Goal: Task Accomplishment & Management: Complete application form

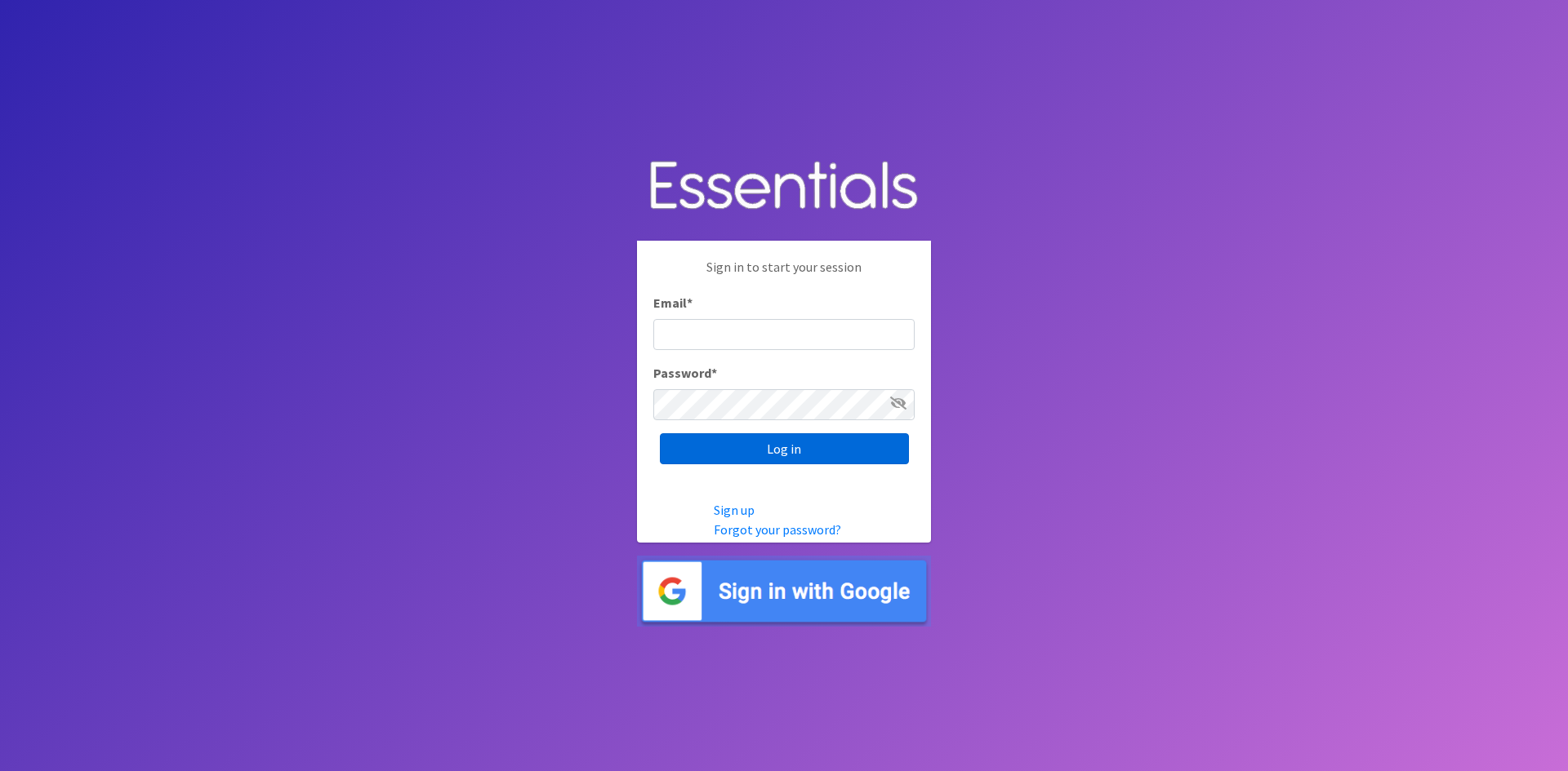
type input "[EMAIL_ADDRESS][PERSON_NAME][DOMAIN_NAME]"
click at [778, 448] on input "Log in" at bounding box center [784, 449] width 249 height 31
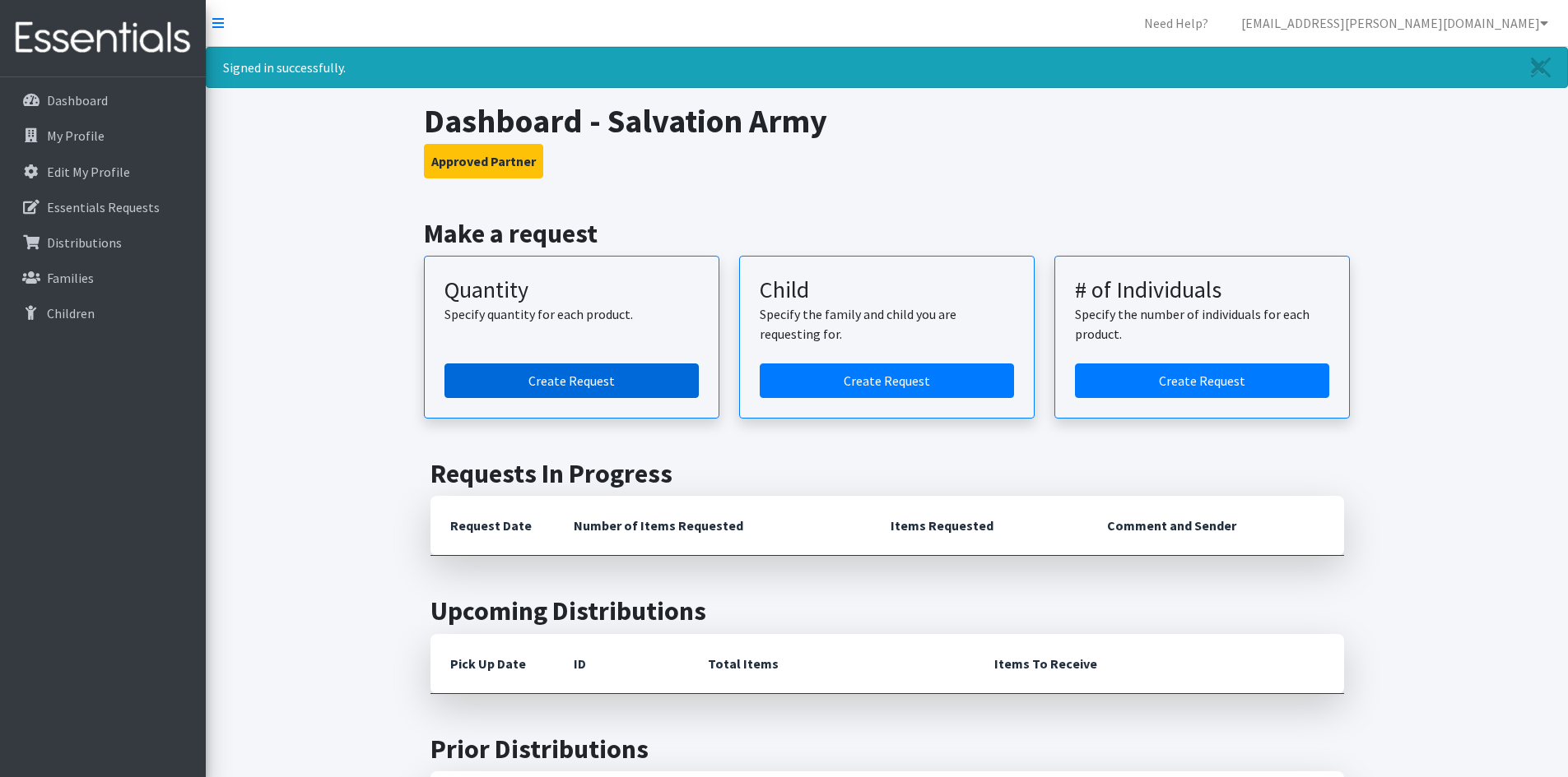
click at [557, 379] on link "Create Request" at bounding box center [572, 381] width 254 height 35
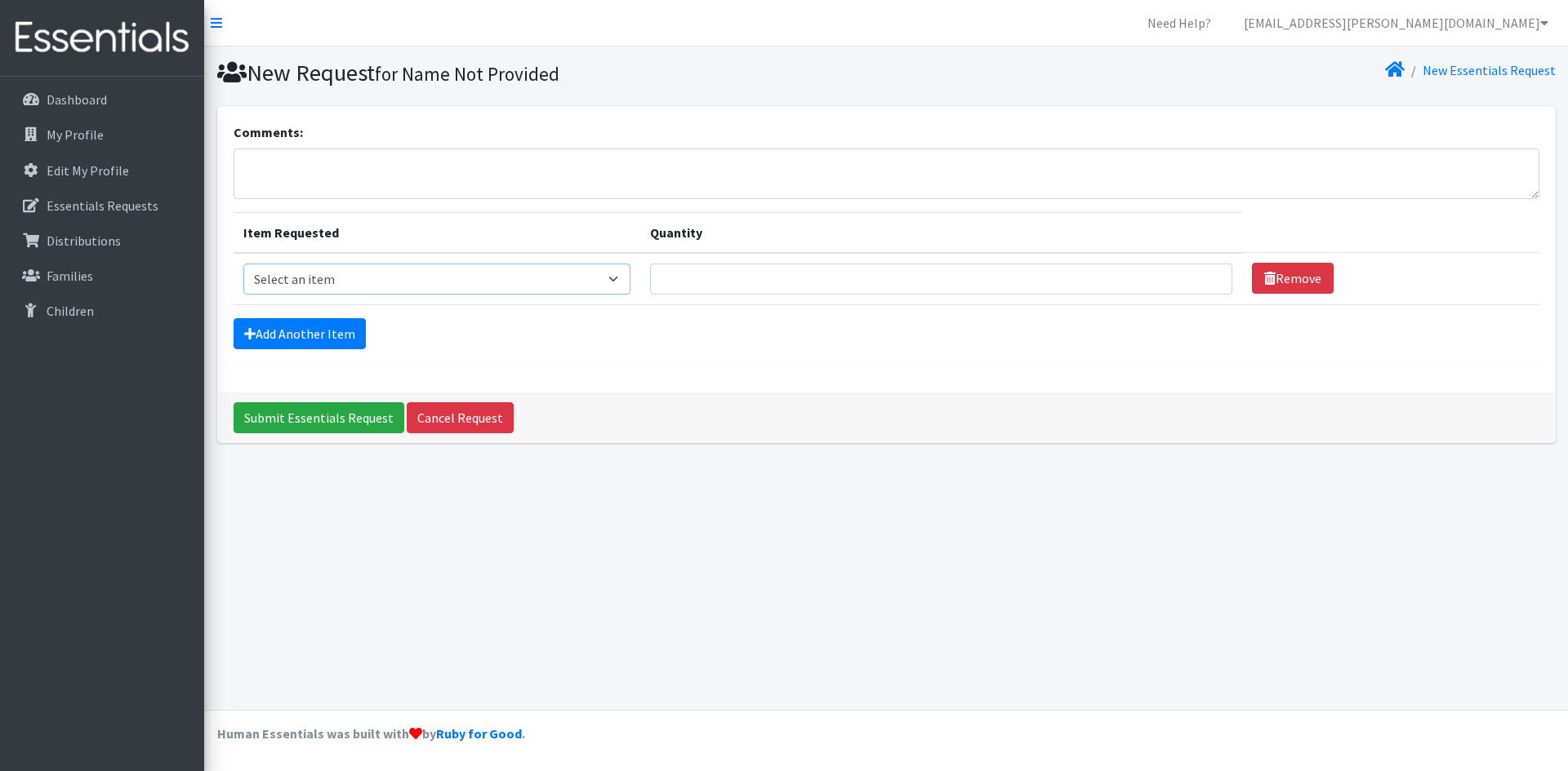
click at [554, 282] on select "Select an item Kids (Newborn) Kids (Size 1) Kids (Size 2) Kids (Size 3) Kids (S…" at bounding box center [437, 279] width 388 height 31
select select "3492"
click at [243, 264] on select "Select an item Kids (Newborn) Kids (Size 1) Kids (Size 2) Kids (Size 3) Kids (S…" at bounding box center [437, 279] width 388 height 31
click at [694, 277] on input "Quantity" at bounding box center [941, 279] width 581 height 31
type input "25"
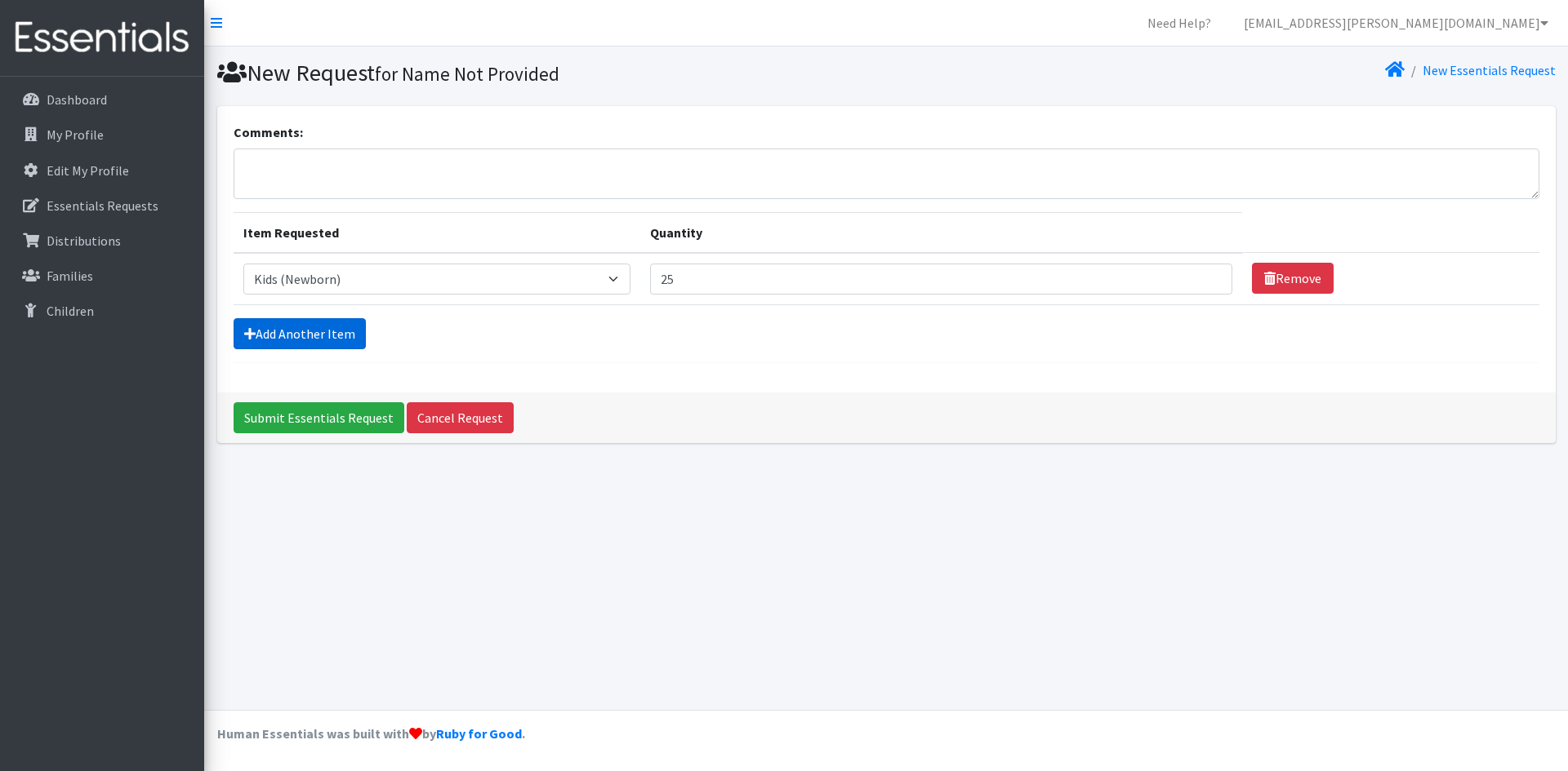
click at [298, 331] on link "Add Another Item" at bounding box center [300, 334] width 133 height 31
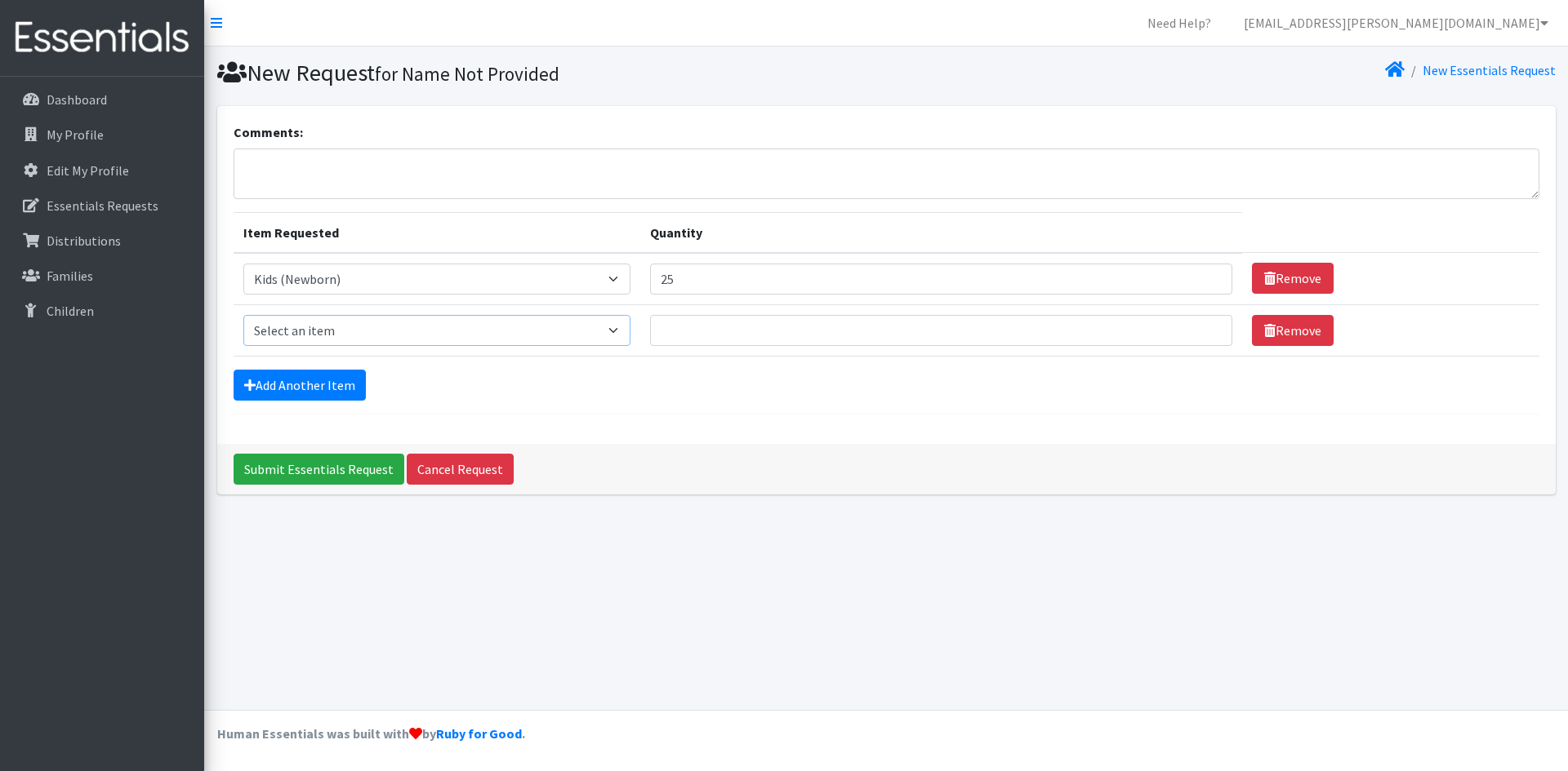
click at [469, 336] on select "Select an item Kids (Newborn) Kids (Size 1) Kids (Size 2) Kids (Size 3) Kids (S…" at bounding box center [437, 331] width 388 height 31
select select "3493"
click at [243, 315] on select "Select an item Kids (Newborn) Kids (Size 1) Kids (Size 2) Kids (Size 3) Kids (S…" at bounding box center [437, 331] width 388 height 31
drag, startPoint x: 706, startPoint y: 330, endPoint x: 712, endPoint y: 324, distance: 8.5
click at [711, 327] on input "Quantity" at bounding box center [941, 331] width 581 height 31
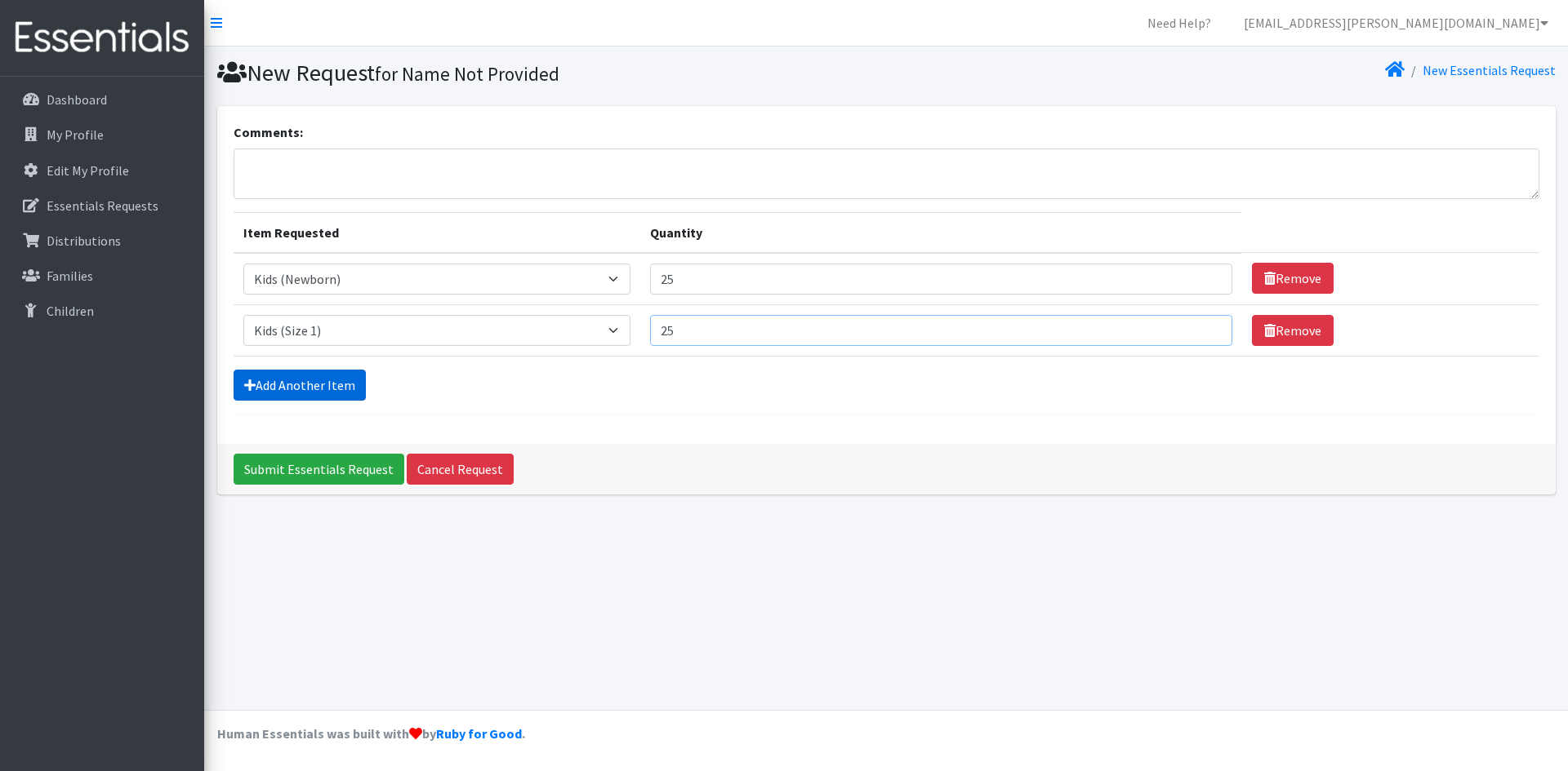
type input "25"
click at [274, 377] on link "Add Another Item" at bounding box center [300, 386] width 133 height 31
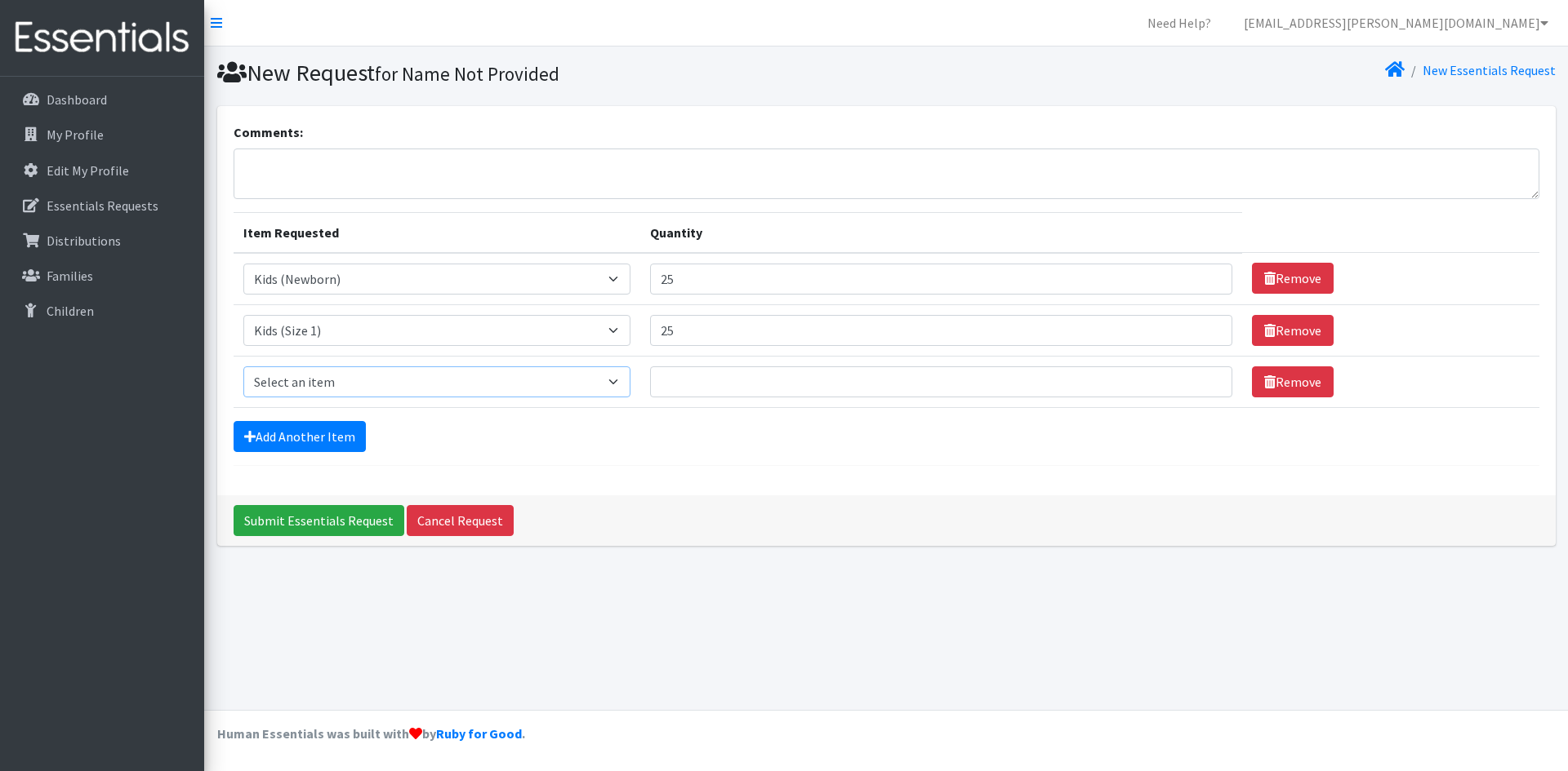
click at [480, 385] on select "Select an item Kids (Newborn) Kids (Size 1) Kids (Size 2) Kids (Size 3) Kids (S…" at bounding box center [437, 382] width 388 height 31
select select "3487"
click at [243, 367] on select "Select an item Kids (Newborn) Kids (Size 1) Kids (Size 2) Kids (Size 3) Kids (S…" at bounding box center [437, 382] width 388 height 31
click at [697, 379] on input "Quantity" at bounding box center [941, 382] width 581 height 31
type input "50"
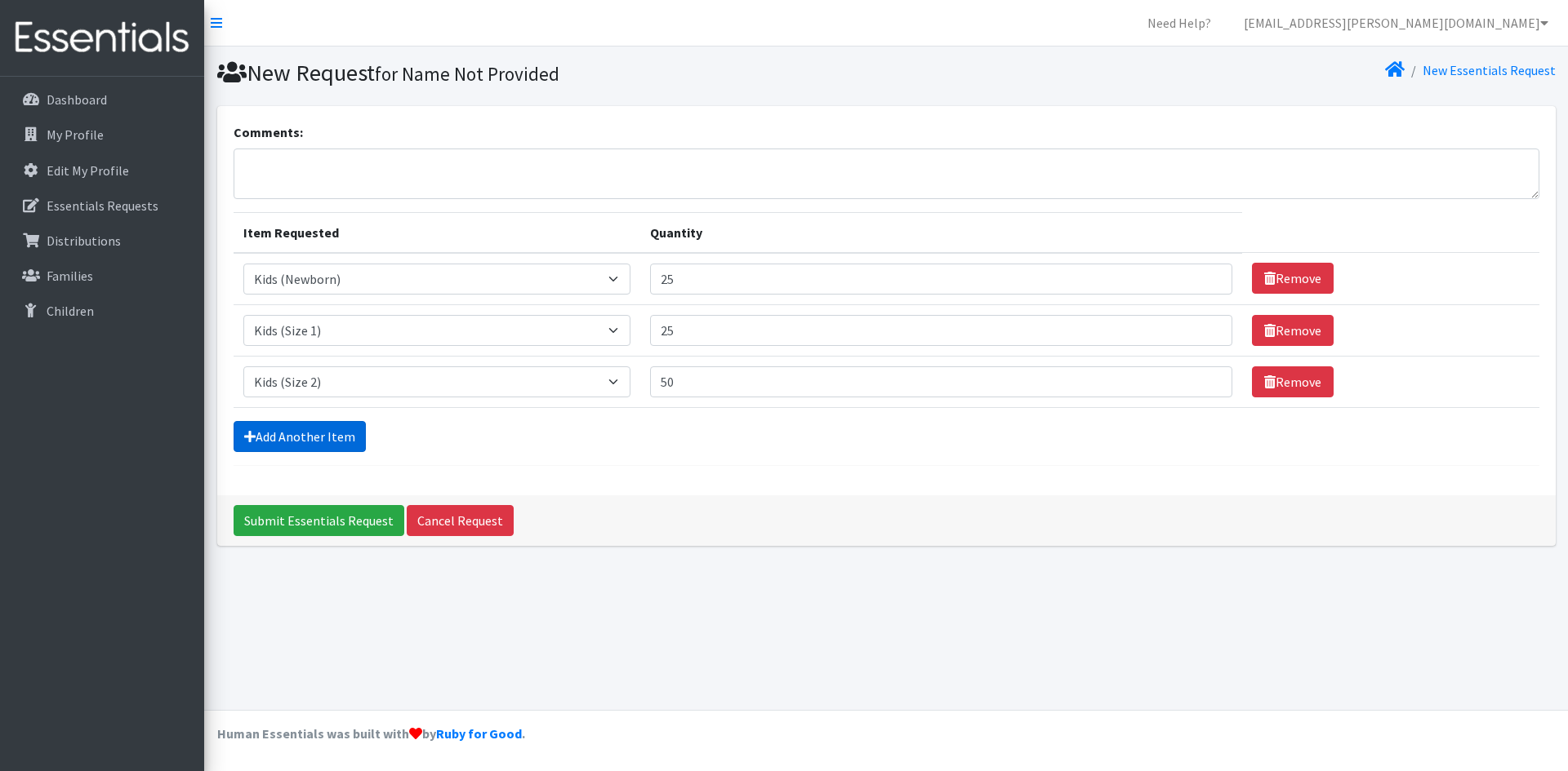
click at [338, 438] on link "Add Another Item" at bounding box center [300, 437] width 133 height 31
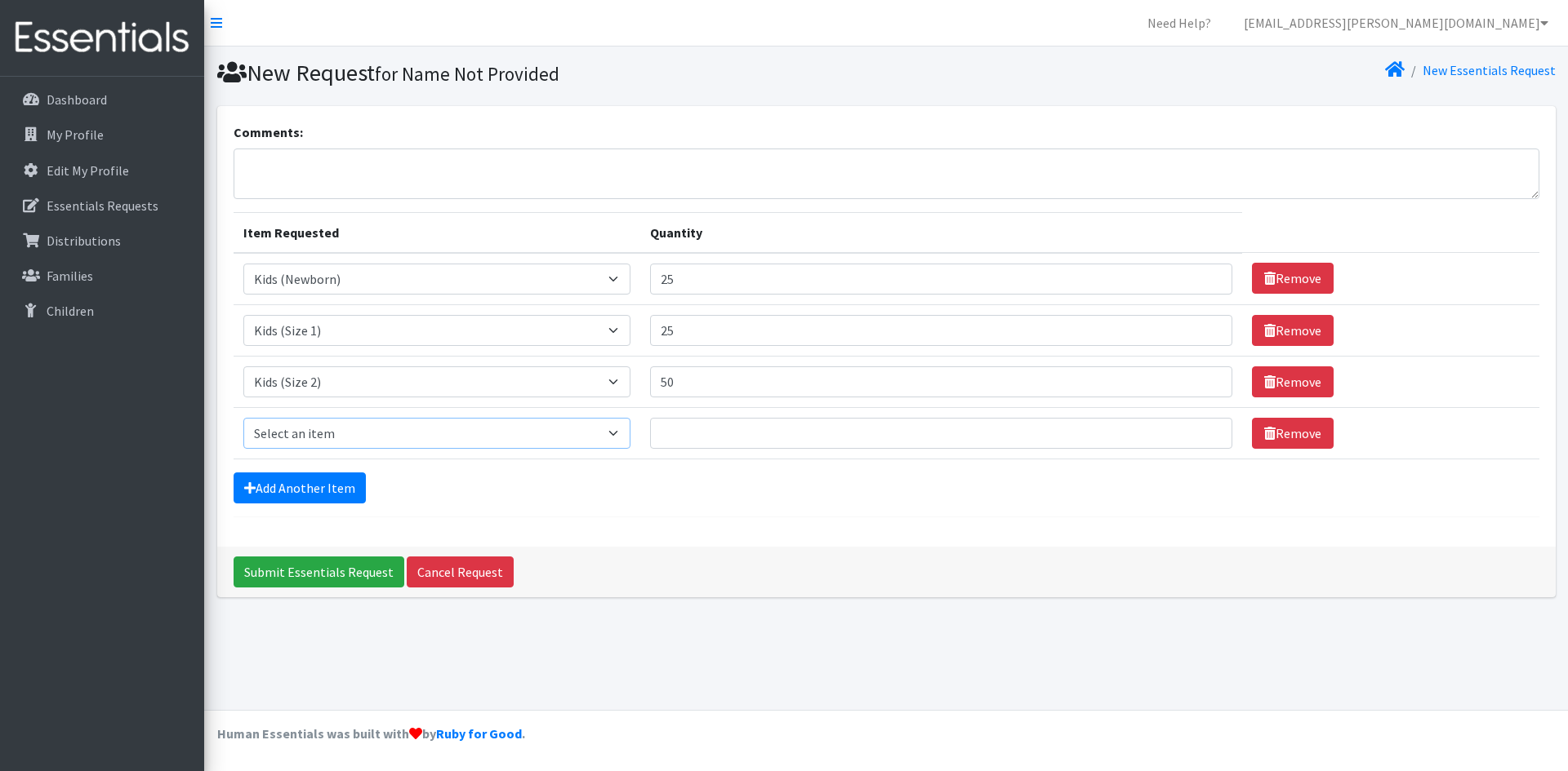
click at [368, 426] on select "Select an item Kids (Newborn) Kids (Size 1) Kids (Size 2) Kids (Size 3) Kids (S…" at bounding box center [437, 434] width 388 height 31
select select "3476"
click at [243, 418] on select "Select an item Kids (Newborn) Kids (Size 1) Kids (Size 2) Kids (Size 3) Kids (S…" at bounding box center [437, 434] width 388 height 31
click at [756, 435] on input "Quantity" at bounding box center [941, 434] width 581 height 31
type input "225"
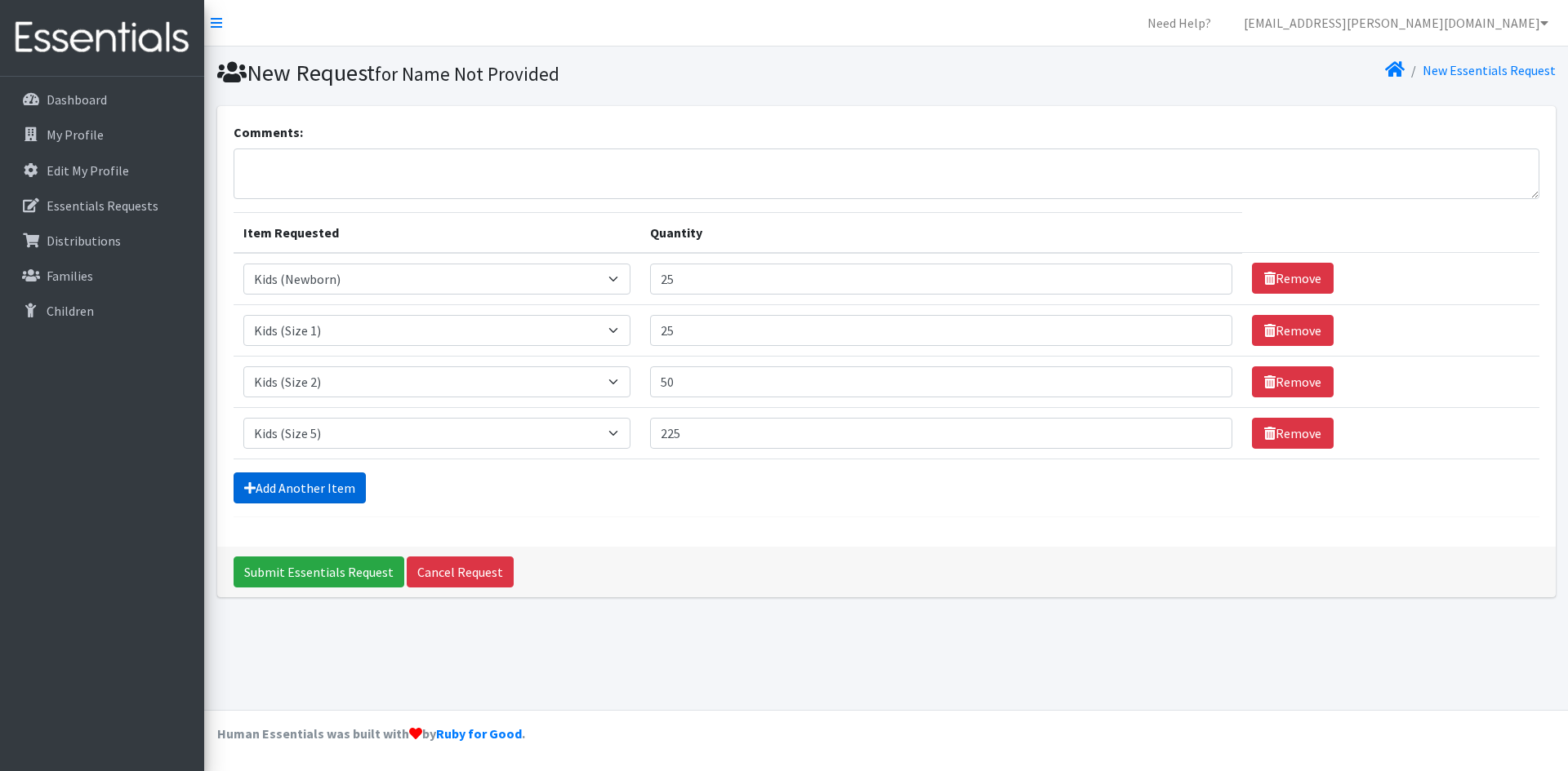
click at [291, 487] on link "Add Another Item" at bounding box center [300, 488] width 133 height 31
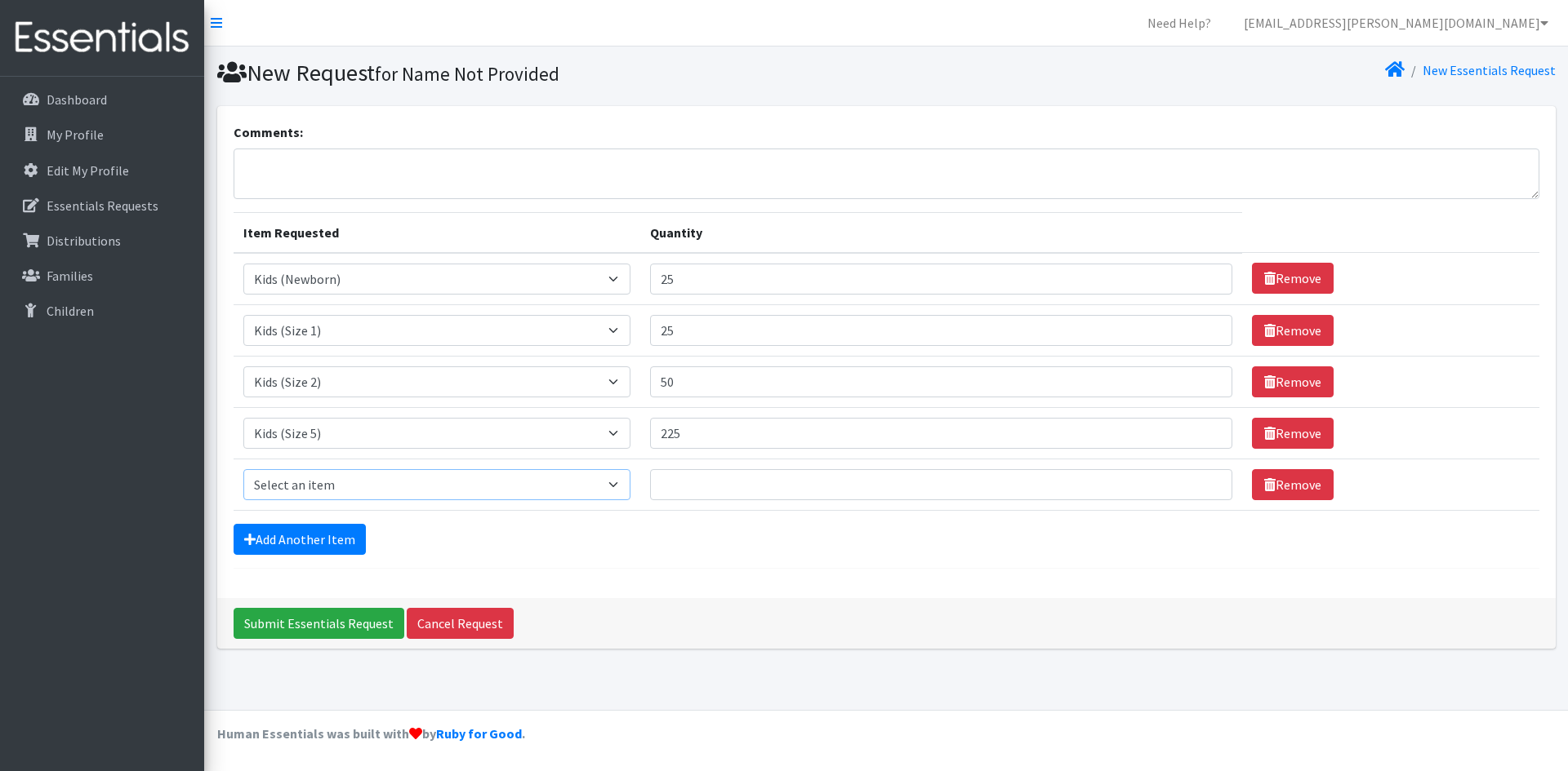
click at [400, 486] on select "Select an item Kids (Newborn) Kids (Size 1) Kids (Size 2) Kids (Size 3) Kids (S…" at bounding box center [437, 485] width 388 height 31
select select "3486"
click at [243, 469] on select "Select an item Kids (Newborn) Kids (Size 1) Kids (Size 2) Kids (Size 3) Kids (S…" at bounding box center [437, 485] width 388 height 31
click at [712, 492] on input "Quantity" at bounding box center [941, 485] width 581 height 31
type input "125"
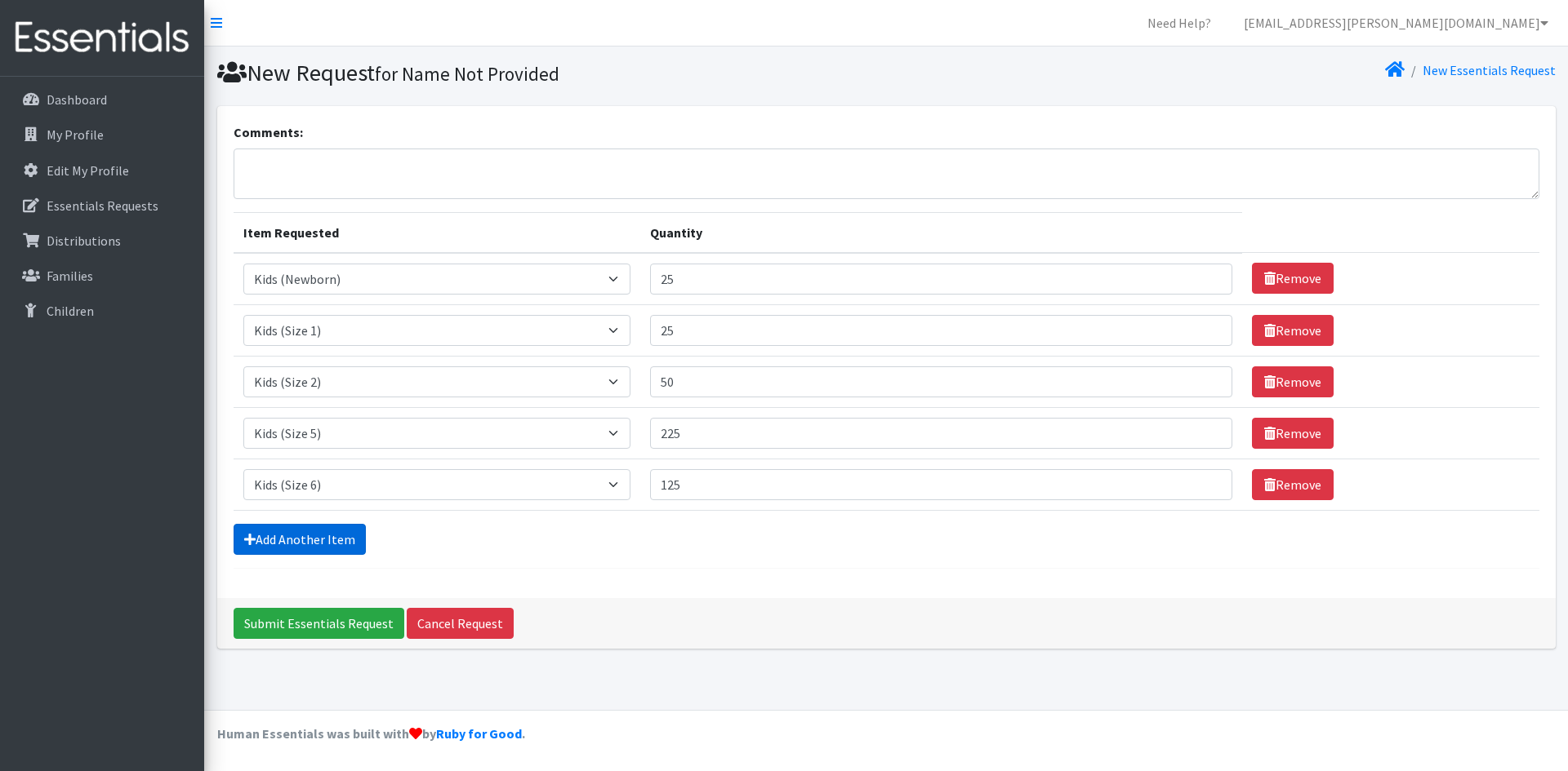
click at [313, 540] on link "Add Another Item" at bounding box center [300, 539] width 133 height 31
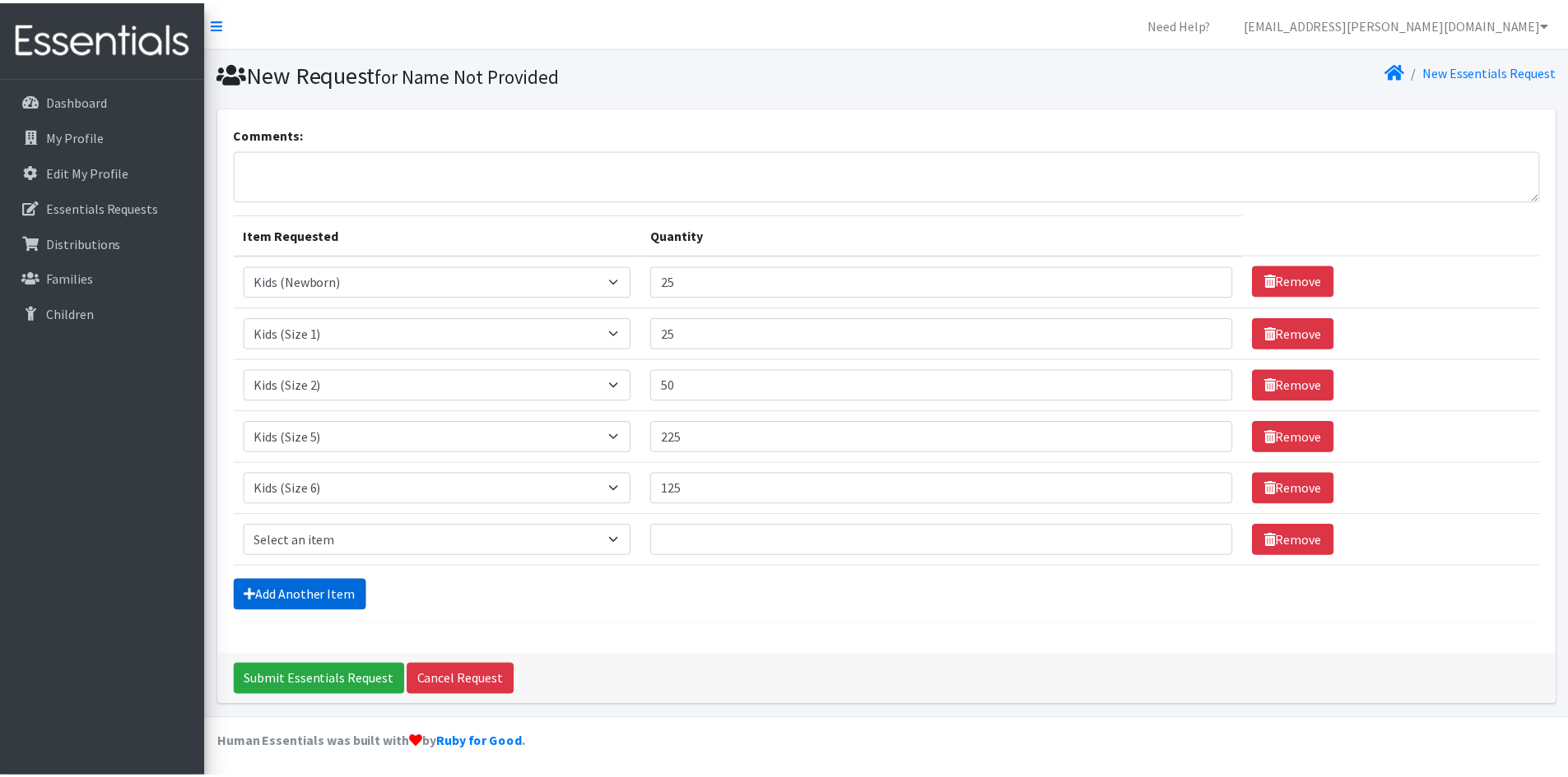
scroll to position [3, 0]
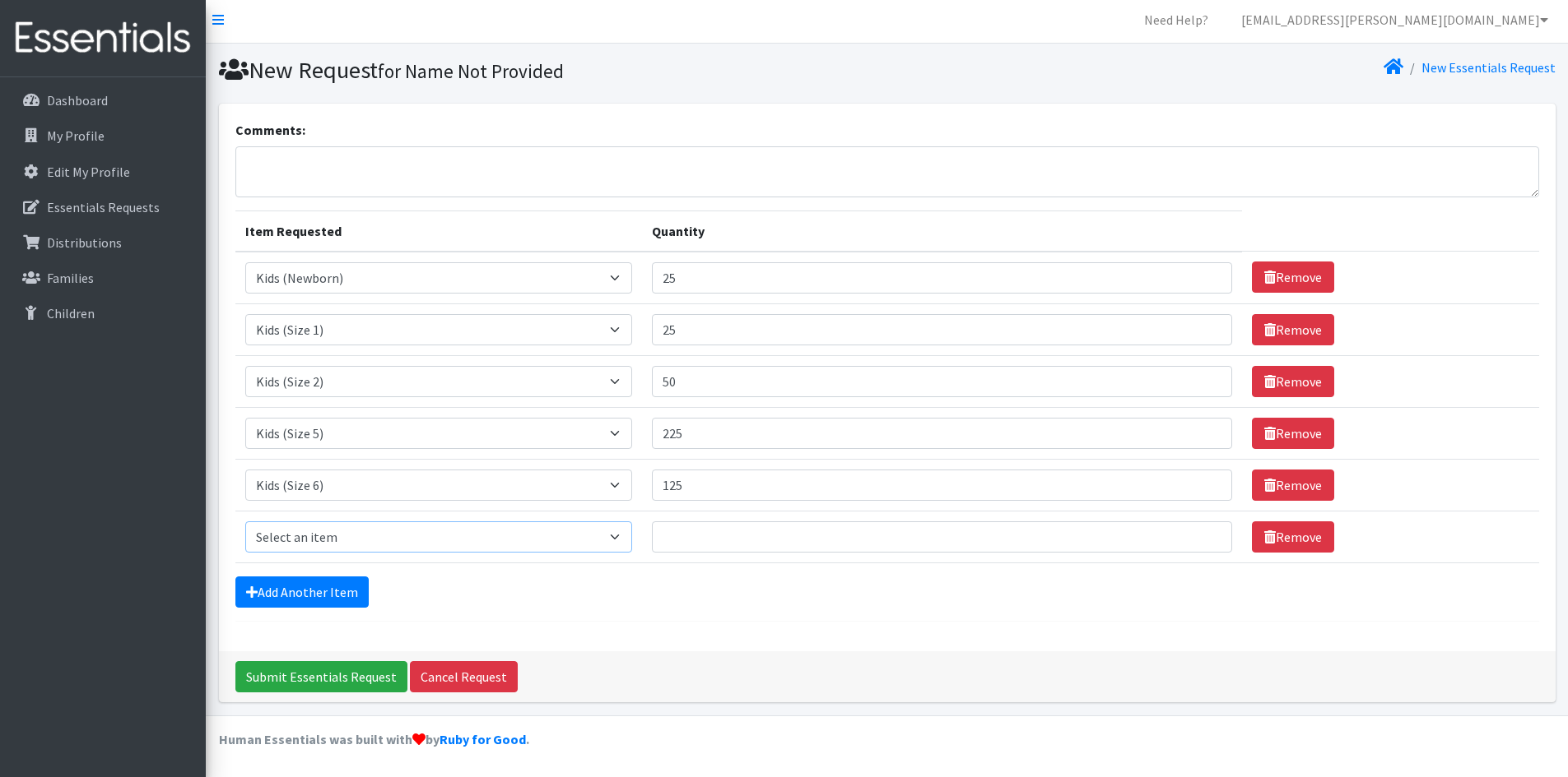
click at [371, 536] on select "Select an item Kids (Newborn) Kids (Size 1) Kids (Size 2) Kids (Size 3) Kids (S…" at bounding box center [438, 537] width 387 height 31
select select "3485"
click at [245, 521] on select "Select an item Kids (Newborn) Kids (Size 1) Kids (Size 2) Kids (Size 3) Kids (S…" at bounding box center [438, 537] width 387 height 31
click at [711, 544] on input "Quantity" at bounding box center [942, 537] width 581 height 31
type input "2"
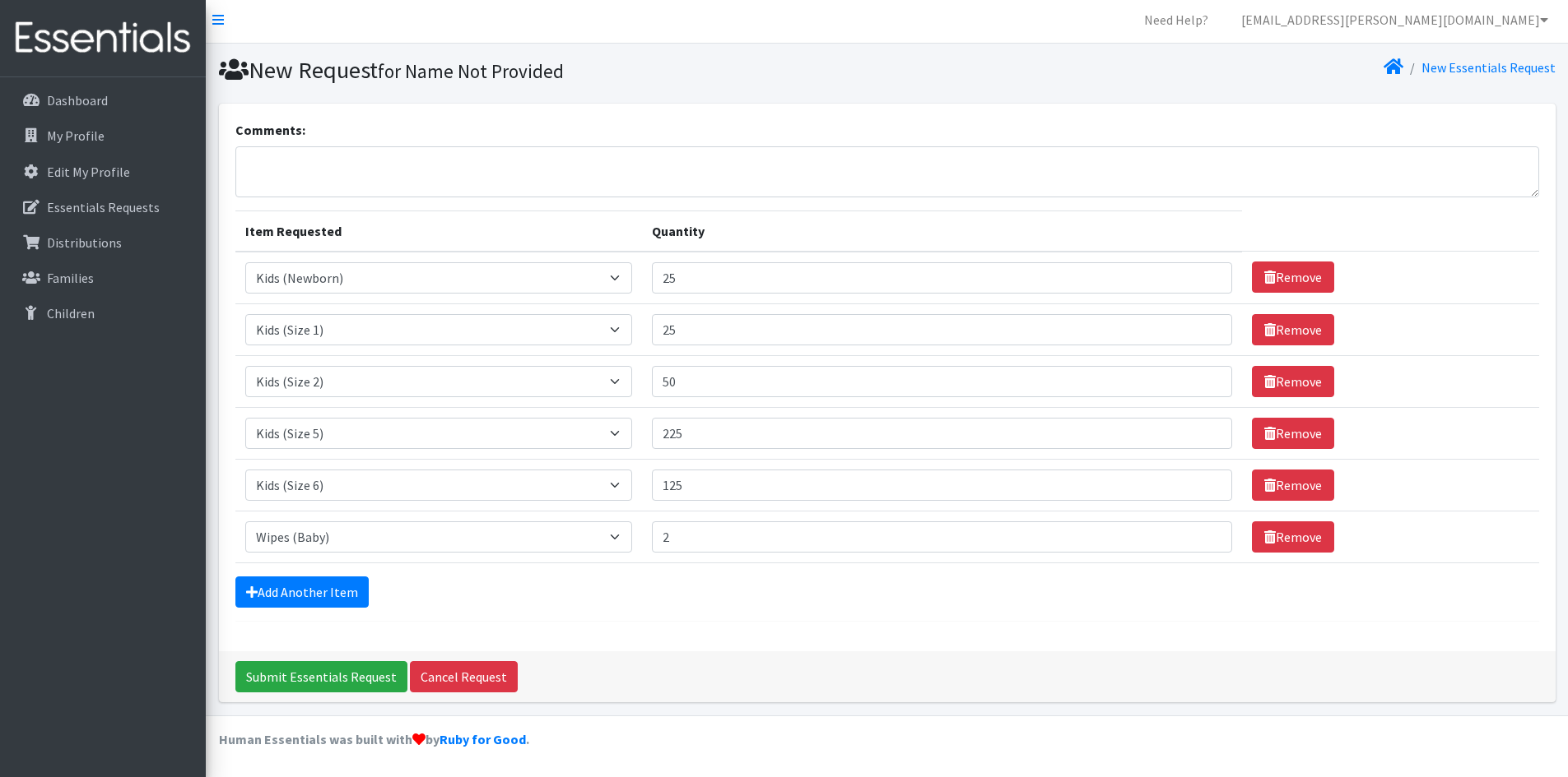
click at [644, 621] on hr at bounding box center [887, 621] width 1304 height 1
click at [347, 676] on input "Submit Essentials Request" at bounding box center [321, 677] width 172 height 31
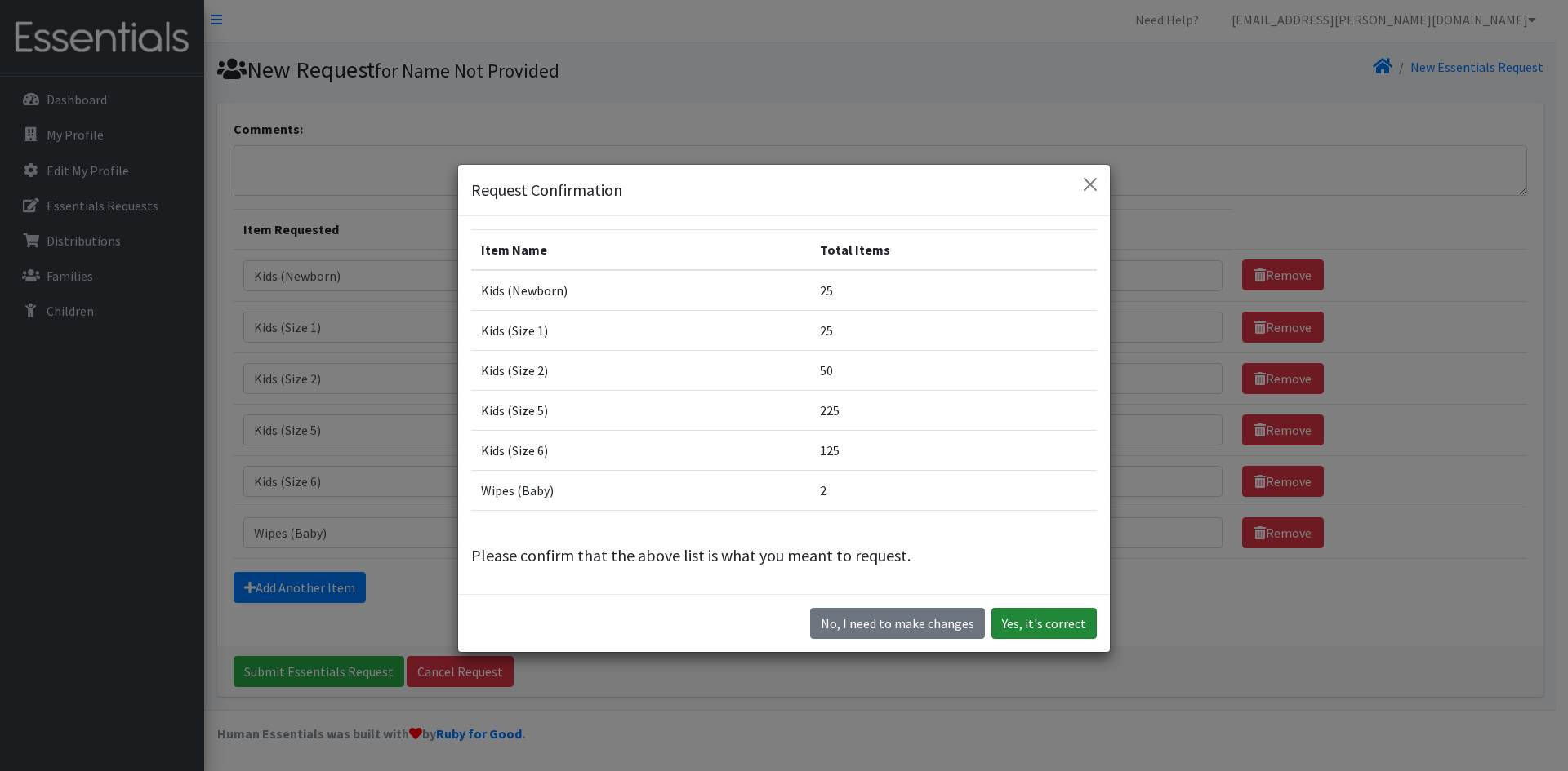
click at [1046, 620] on button "Yes, it's correct" at bounding box center [1044, 624] width 106 height 31
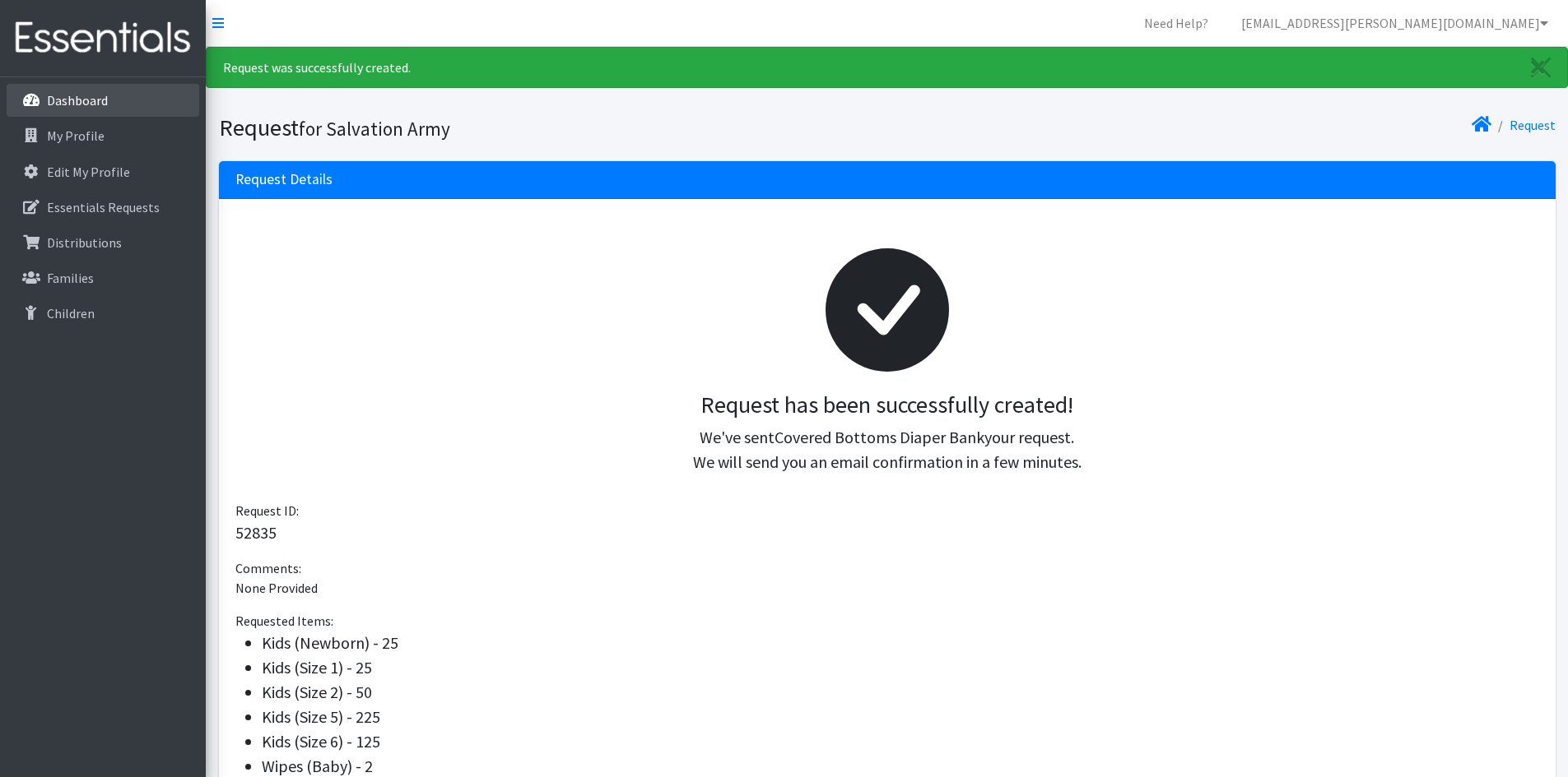
click at [95, 92] on link "Dashboard" at bounding box center [102, 101] width 192 height 33
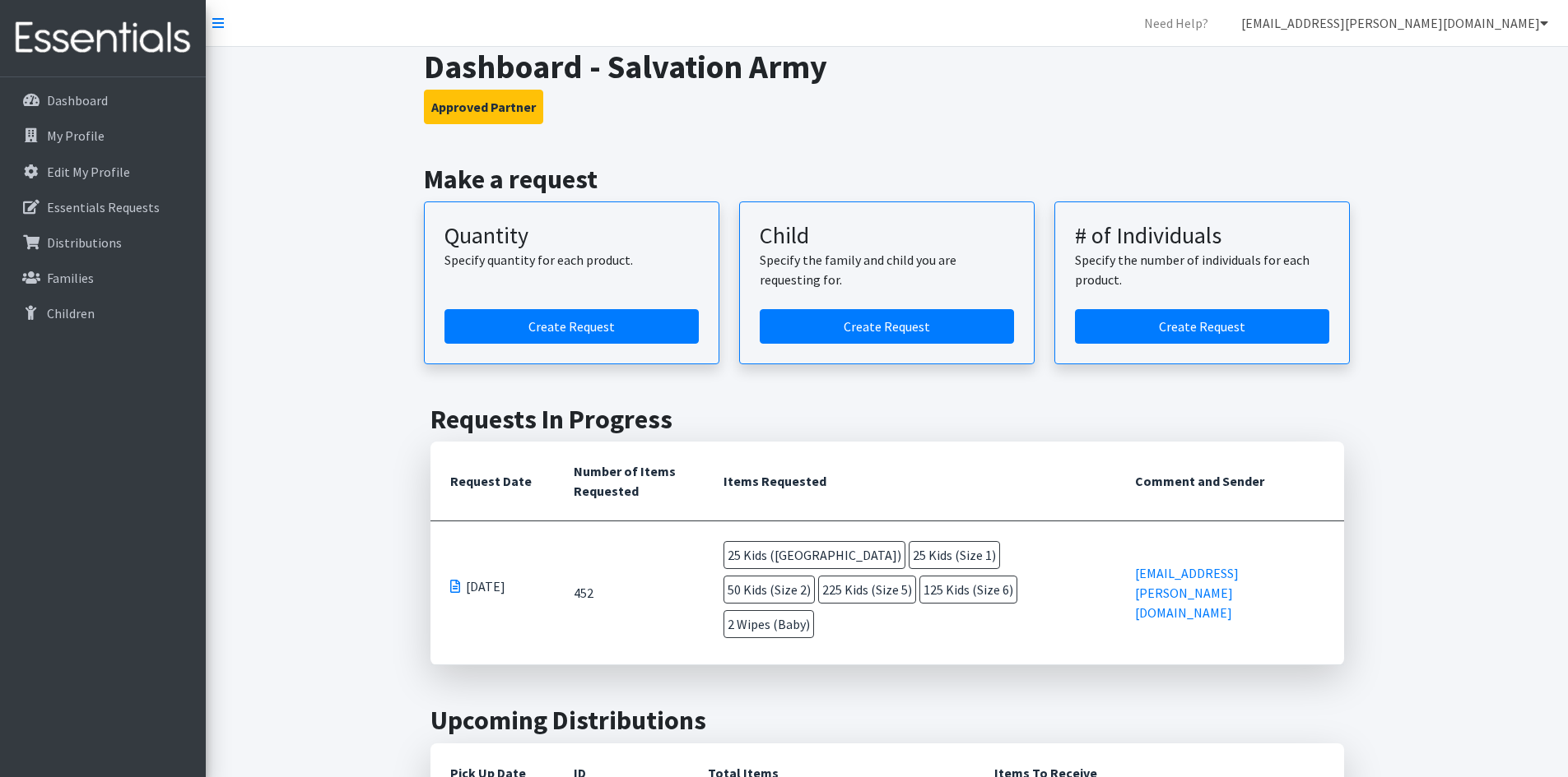
click at [1536, 24] on link "[EMAIL_ADDRESS][PERSON_NAME][DOMAIN_NAME]" at bounding box center [1395, 23] width 333 height 33
click at [1381, 125] on link "Logout" at bounding box center [1446, 127] width 229 height 33
